Goal: Communication & Community: Answer question/provide support

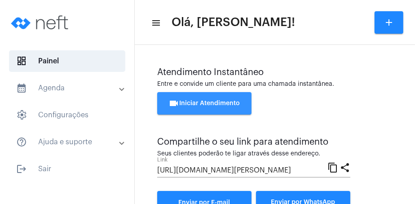
click at [214, 109] on button "videocam Iniciar Atendimento" at bounding box center [204, 103] width 94 height 22
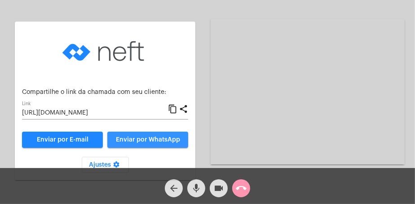
click at [160, 136] on span "Enviar por WhatsApp" at bounding box center [148, 139] width 64 height 6
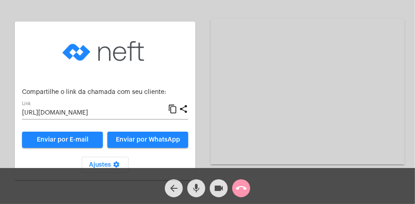
click at [178, 187] on mat-icon "arrow_back" at bounding box center [173, 188] width 11 height 11
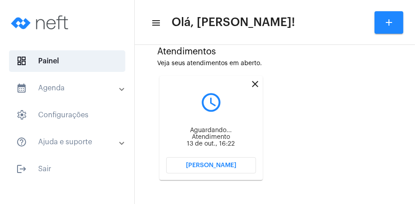
scroll to position [246, 0]
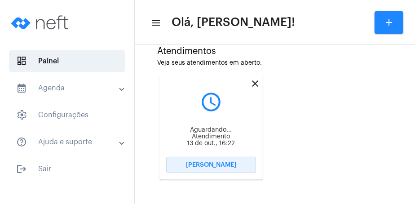
click at [222, 167] on span "[PERSON_NAME]" at bounding box center [211, 165] width 50 height 6
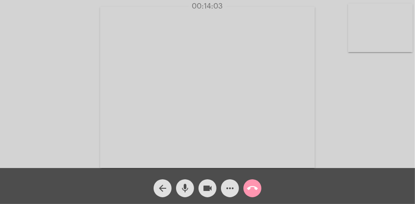
drag, startPoint x: 286, startPoint y: 102, endPoint x: 273, endPoint y: 165, distance: 63.7
click at [273, 165] on video at bounding box center [207, 87] width 215 height 161
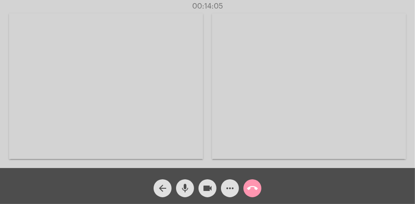
click at [198, 132] on video at bounding box center [106, 85] width 194 height 145
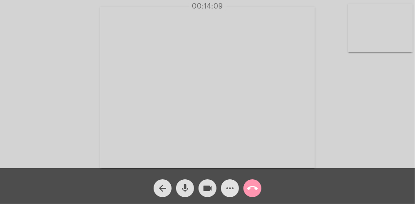
drag, startPoint x: 227, startPoint y: 187, endPoint x: 231, endPoint y: 180, distance: 8.5
click at [228, 184] on mat-icon "more_horiz" at bounding box center [229, 188] width 11 height 11
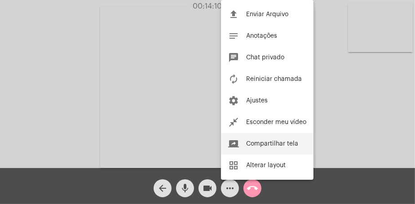
click at [257, 144] on span "Compartilhar tela" at bounding box center [272, 144] width 52 height 6
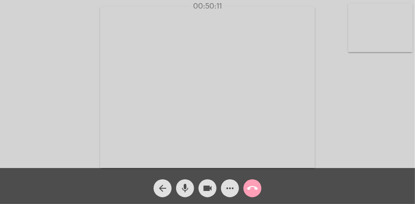
click at [255, 188] on mat-icon "call_end" at bounding box center [252, 188] width 11 height 11
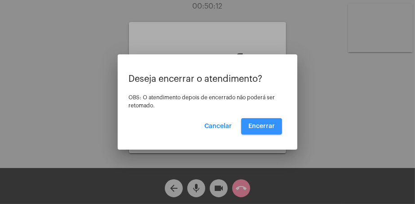
click at [266, 126] on span "Encerrar" at bounding box center [261, 126] width 26 height 6
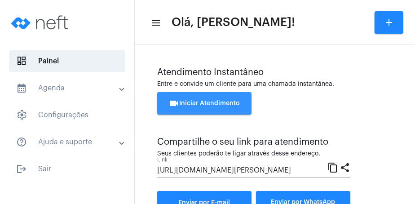
click at [222, 104] on span "videocam Iniciar Atendimento" at bounding box center [204, 103] width 71 height 6
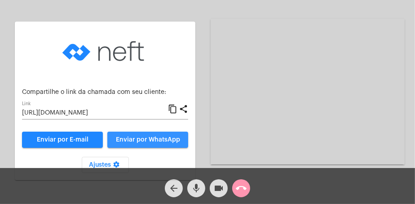
click at [159, 137] on span "Enviar por WhatsApp" at bounding box center [148, 139] width 64 height 6
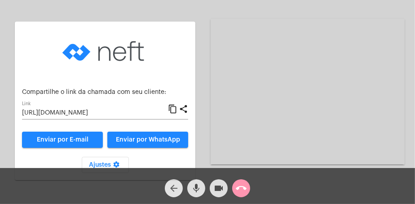
click at [170, 187] on mat-icon "arrow_back" at bounding box center [173, 188] width 11 height 11
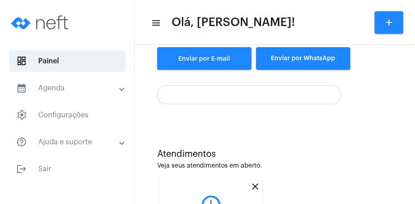
scroll to position [246, 0]
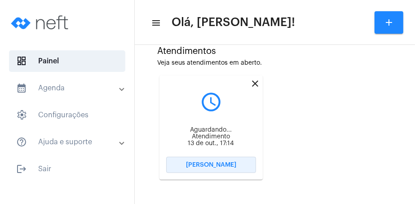
click at [220, 160] on button "[PERSON_NAME]" at bounding box center [211, 165] width 90 height 16
